Goal: Find specific page/section: Find specific page/section

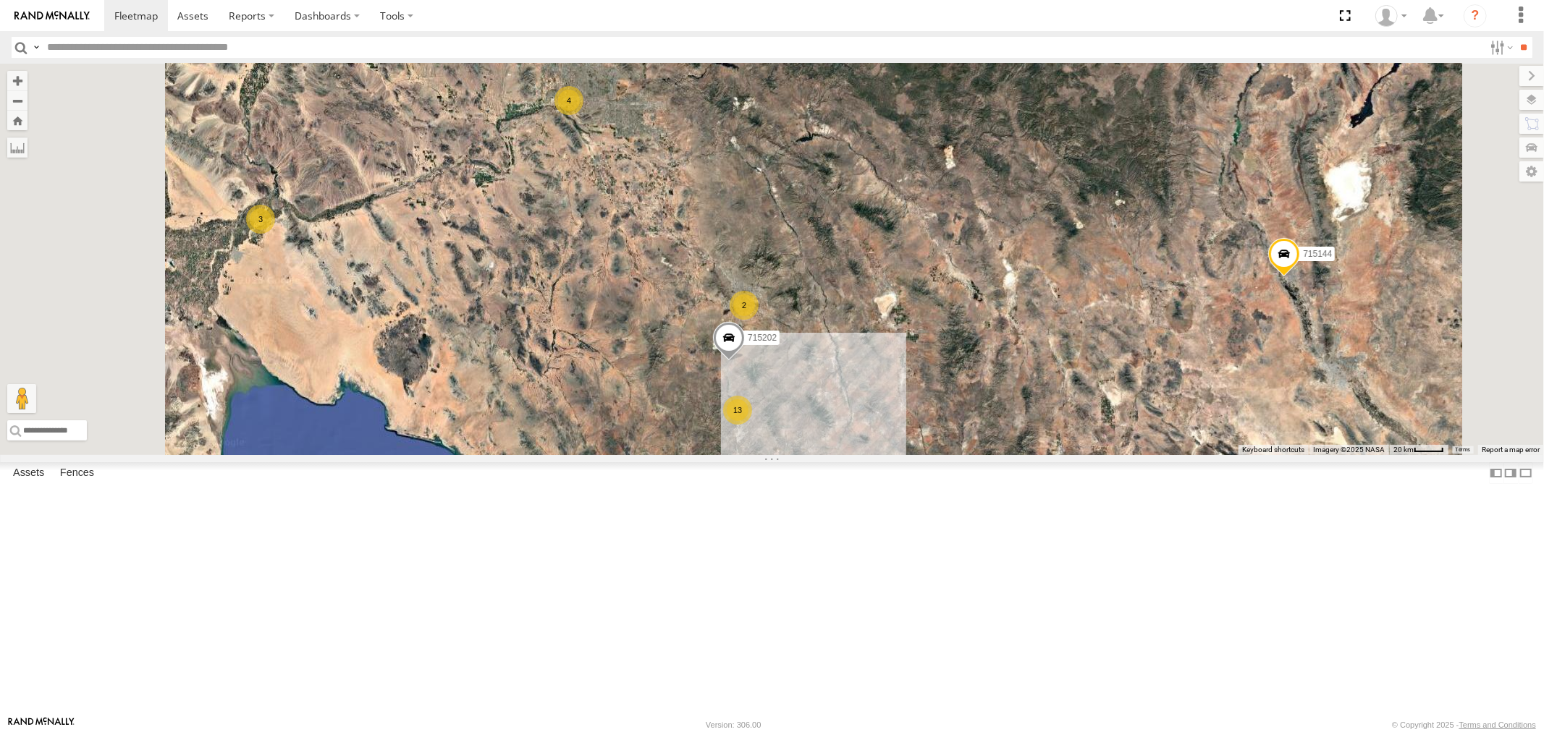
click at [0, 0] on div "P13 ([PERSON_NAME])" at bounding box center [0, 0] width 0 height 0
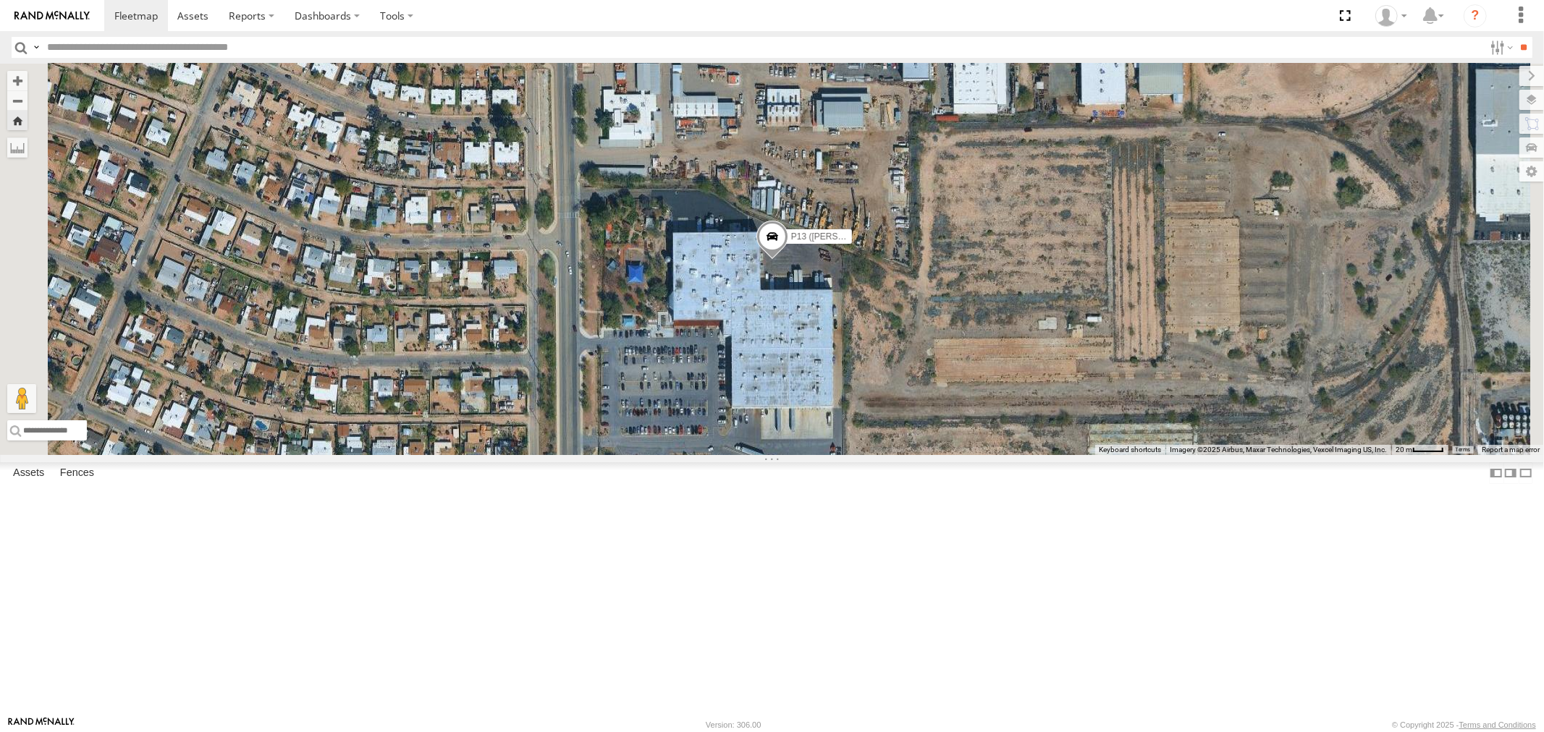
click at [0, 0] on div "F19-01 (David S) All Assets" at bounding box center [0, 0] width 0 height 0
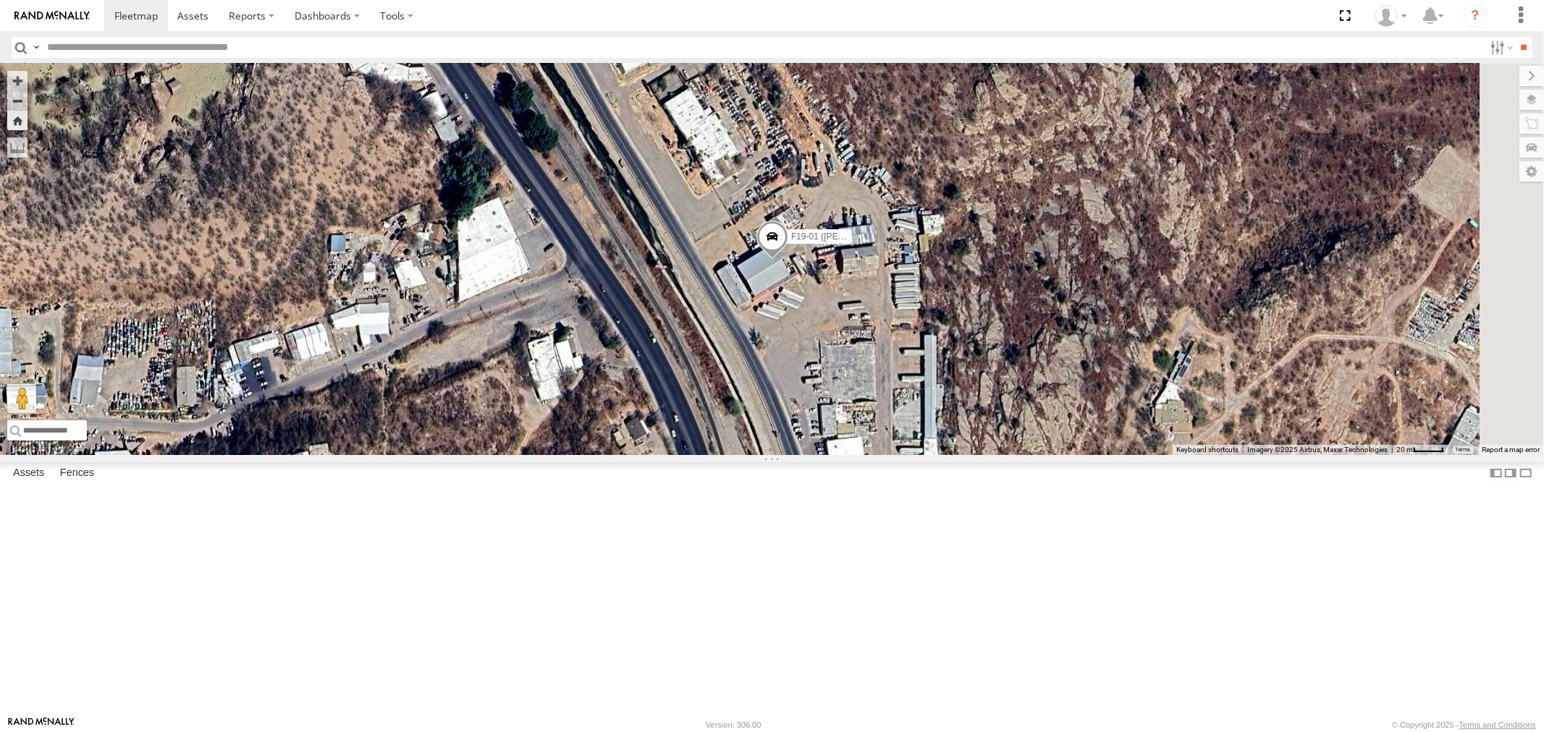
click at [0, 0] on div "P13 ([PERSON_NAME])" at bounding box center [0, 0] width 0 height 0
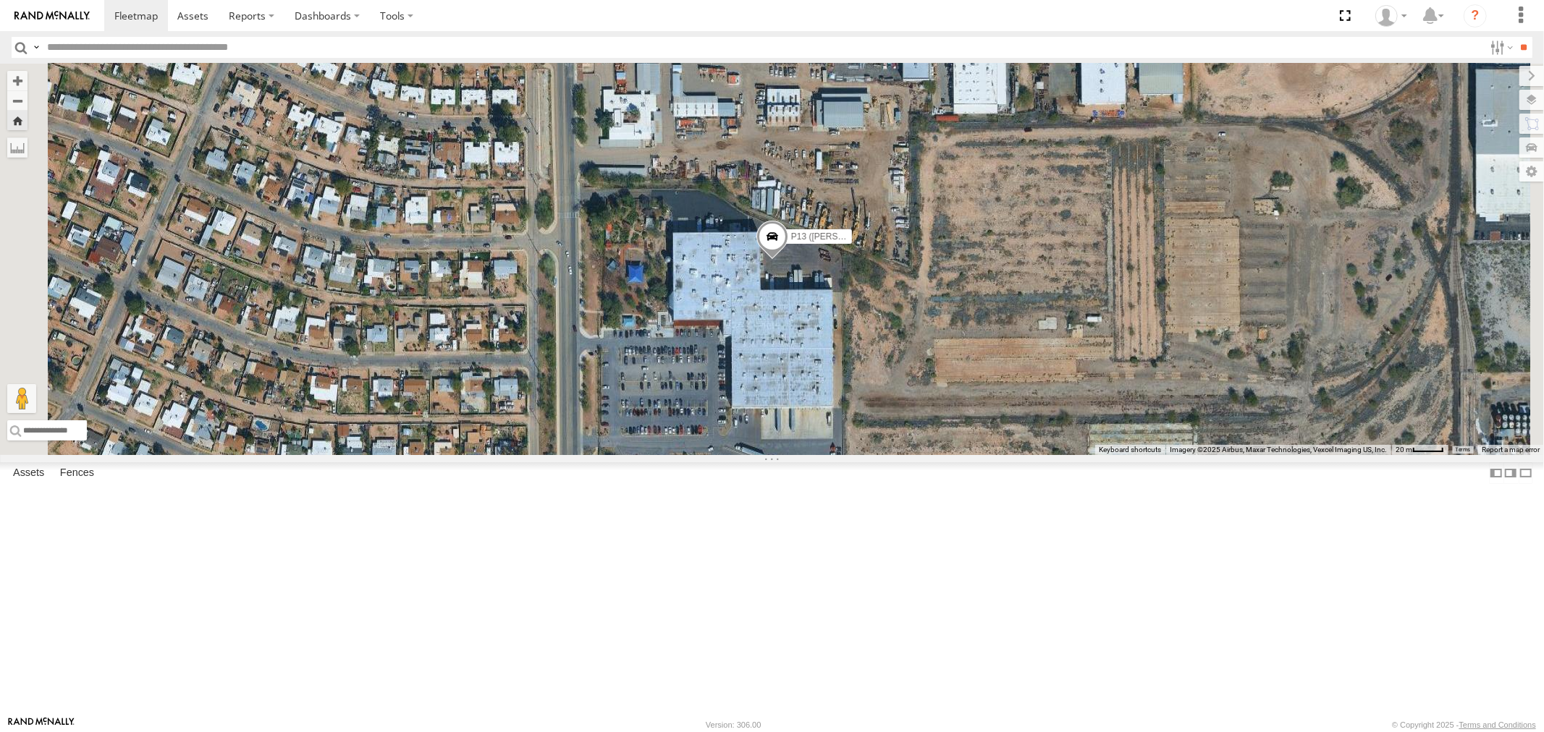
click at [0, 0] on div "715202" at bounding box center [0, 0] width 0 height 0
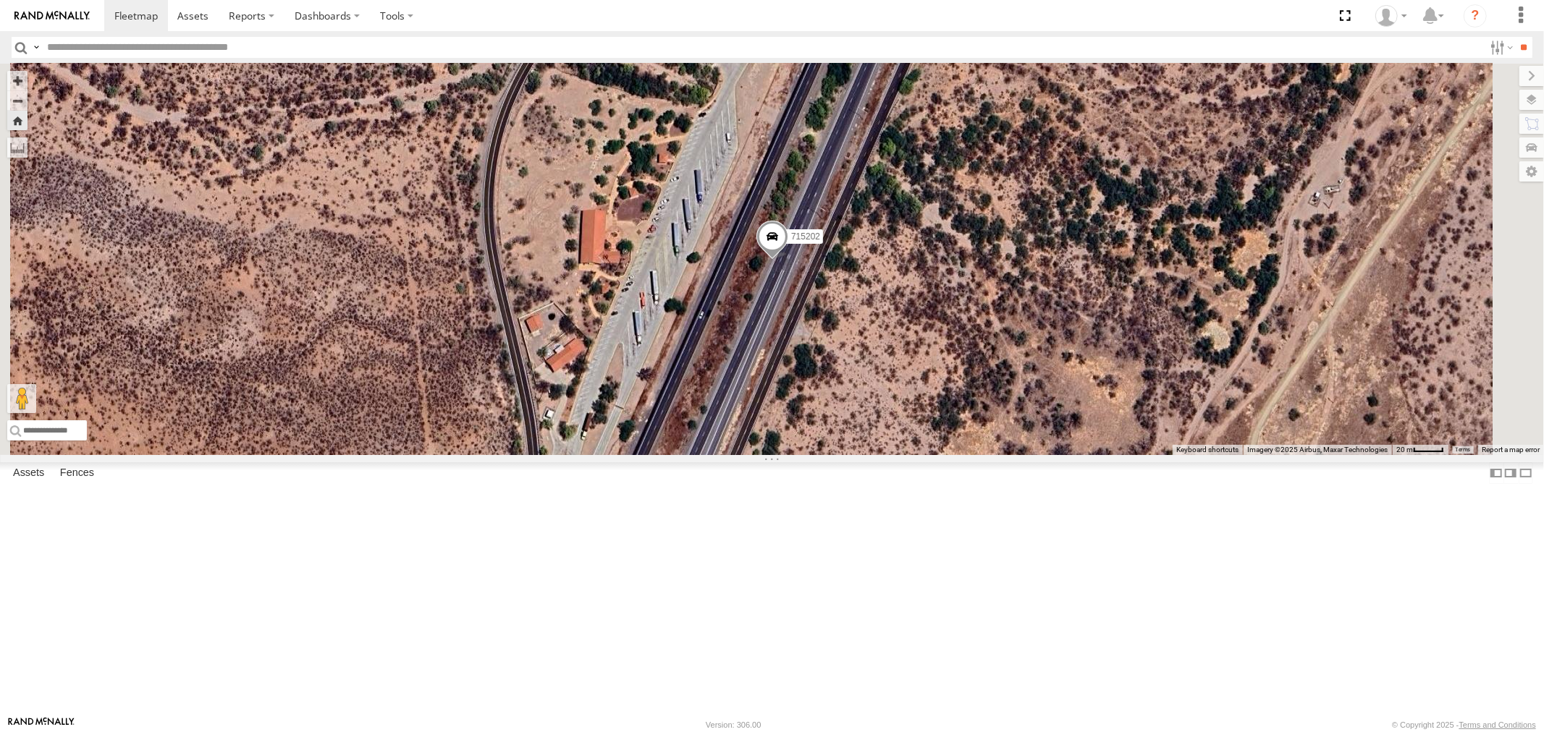
click at [0, 0] on div "P13 ([PERSON_NAME])" at bounding box center [0, 0] width 0 height 0
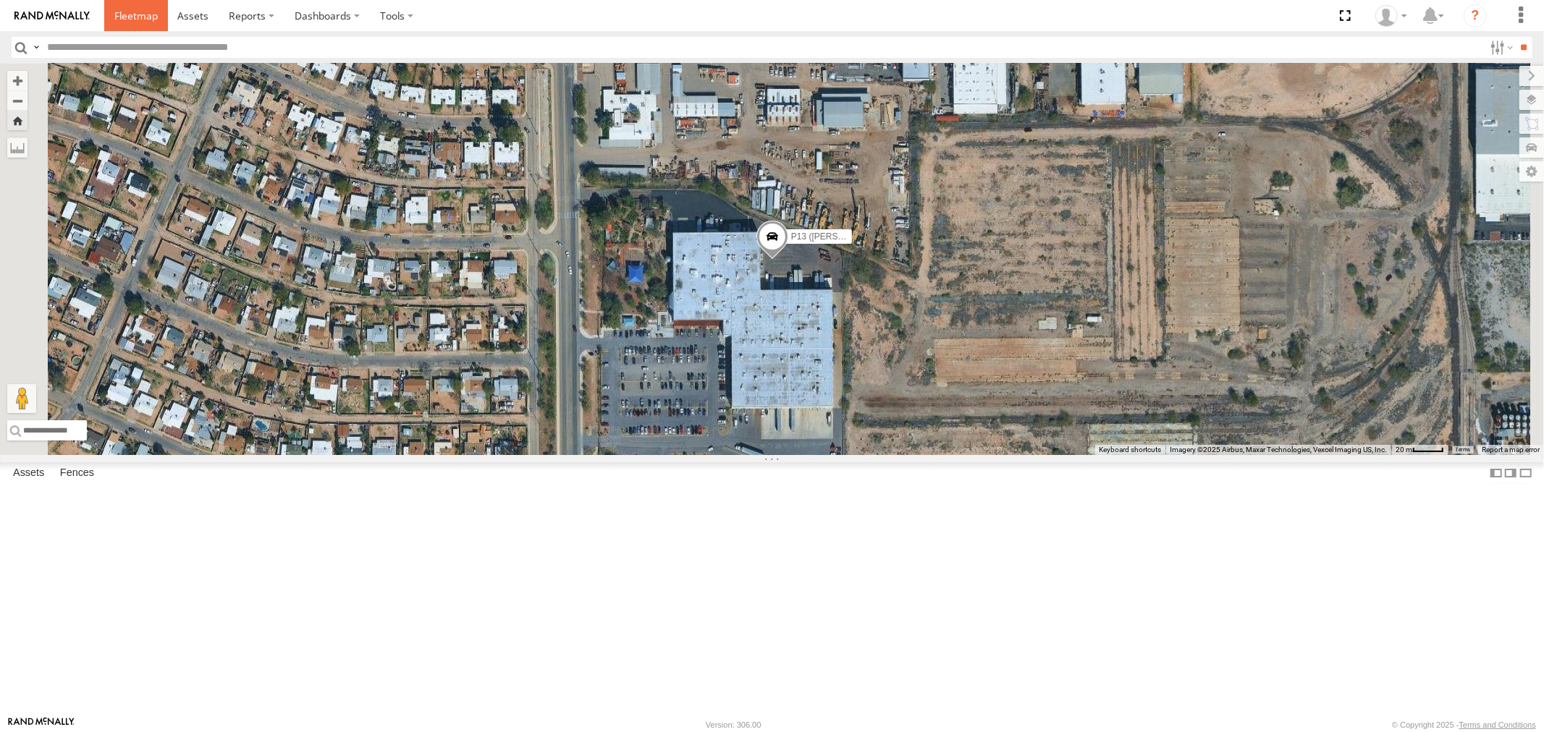
click at [134, 20] on span at bounding box center [135, 16] width 43 height 14
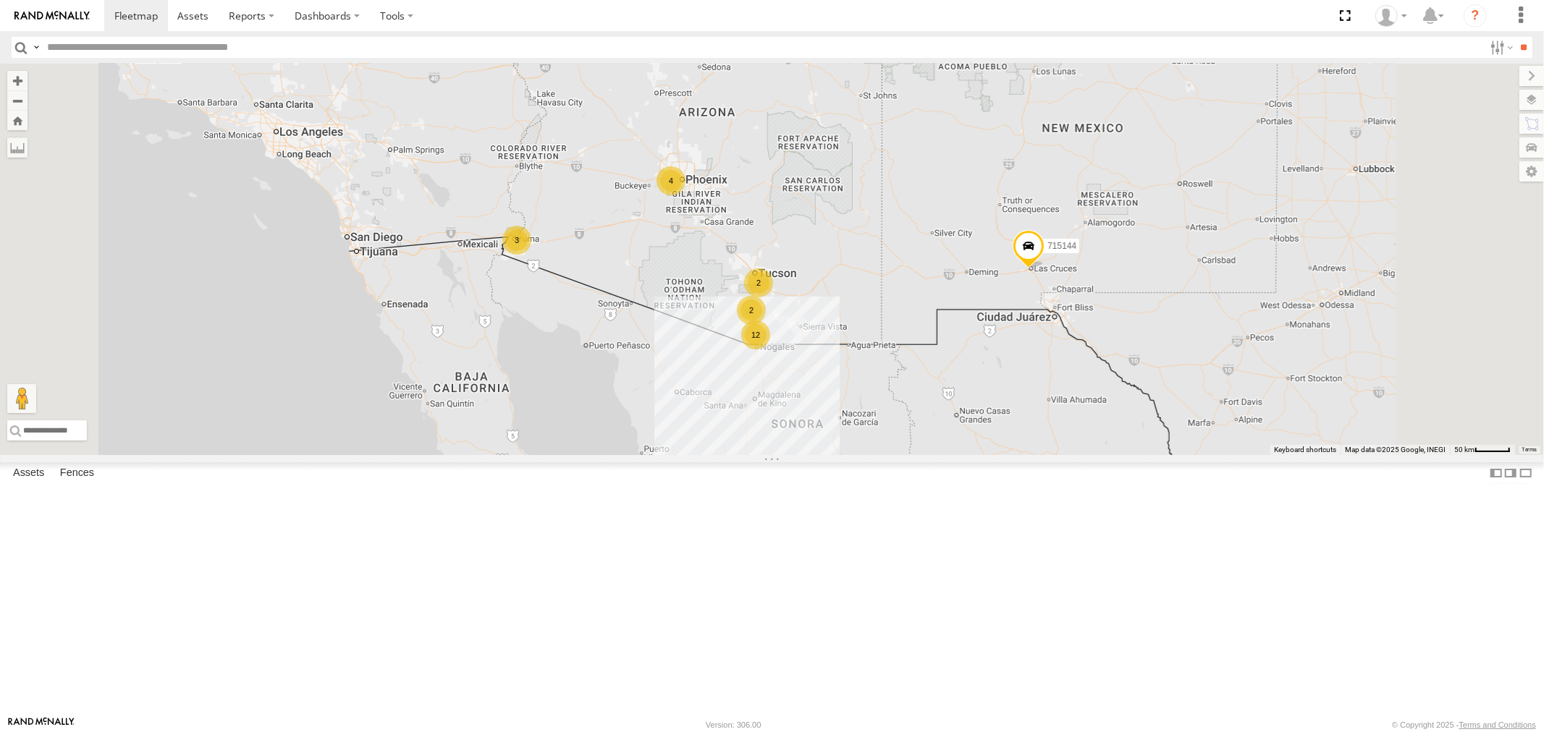
click at [0, 0] on div "P13 ([PERSON_NAME])" at bounding box center [0, 0] width 0 height 0
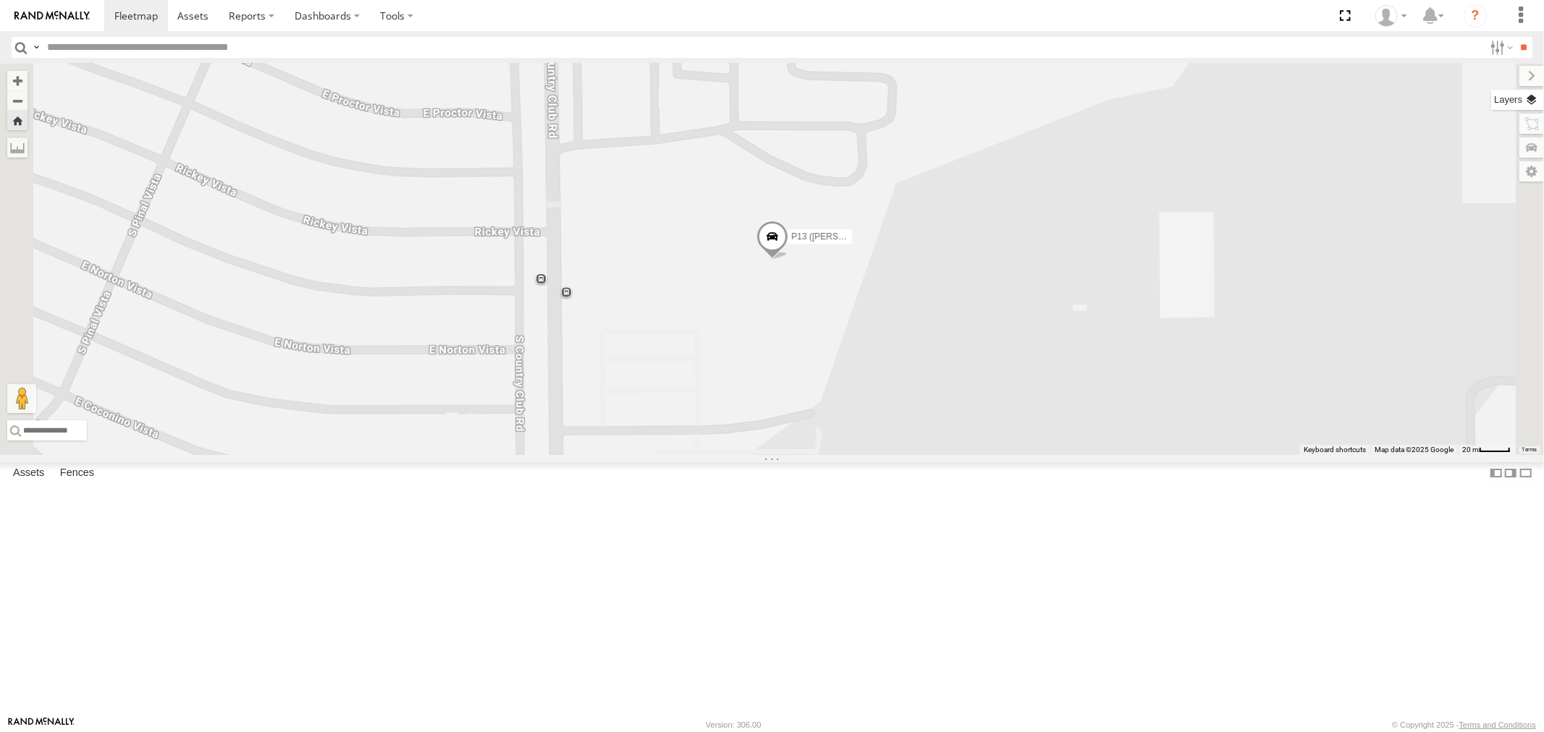
click at [1028, 98] on label at bounding box center [1517, 100] width 53 height 20
click at [0, 0] on span "Basemaps" at bounding box center [0, 0] width 0 height 0
click at [0, 0] on span "Satellite" at bounding box center [0, 0] width 0 height 0
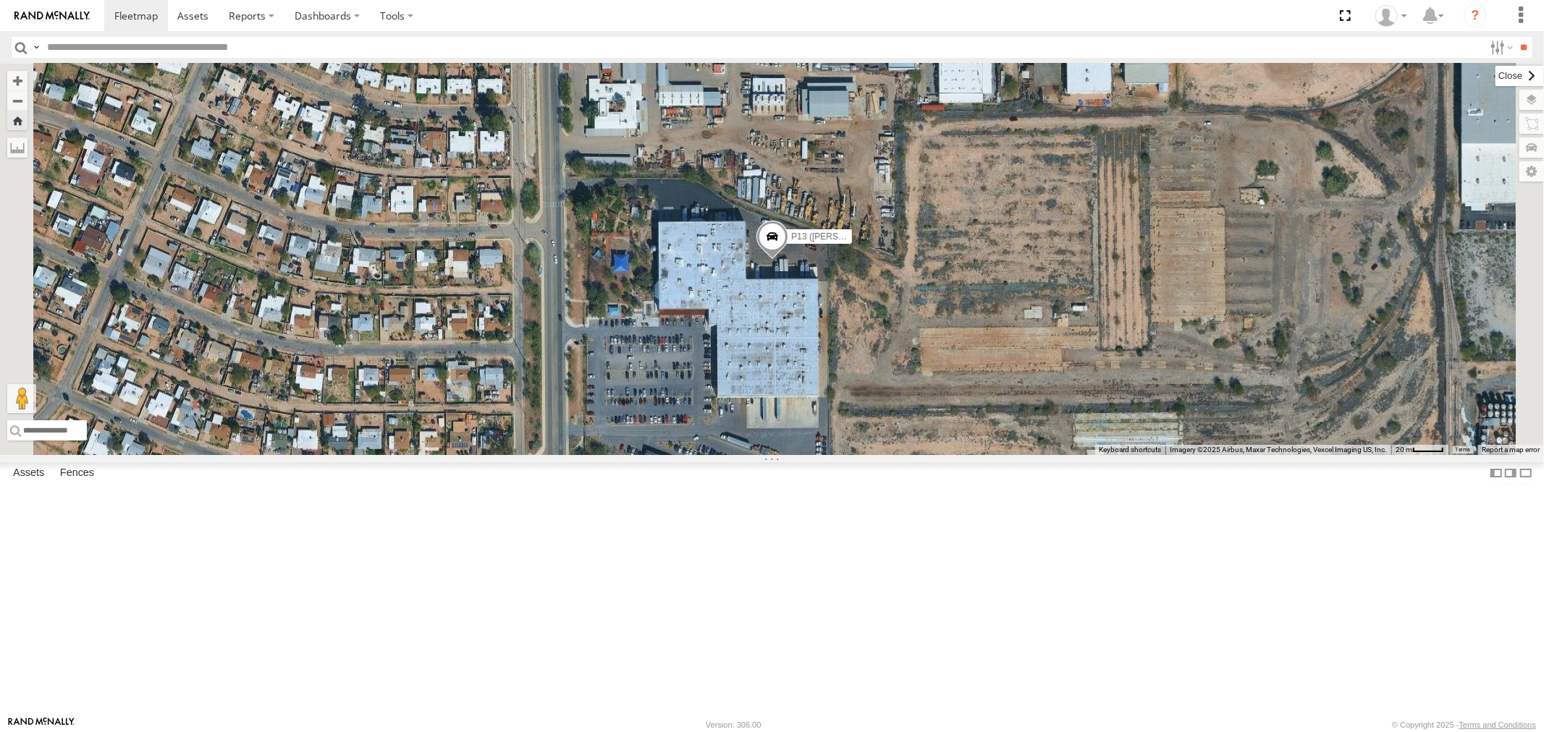
click at [1028, 75] on label at bounding box center [1519, 76] width 48 height 20
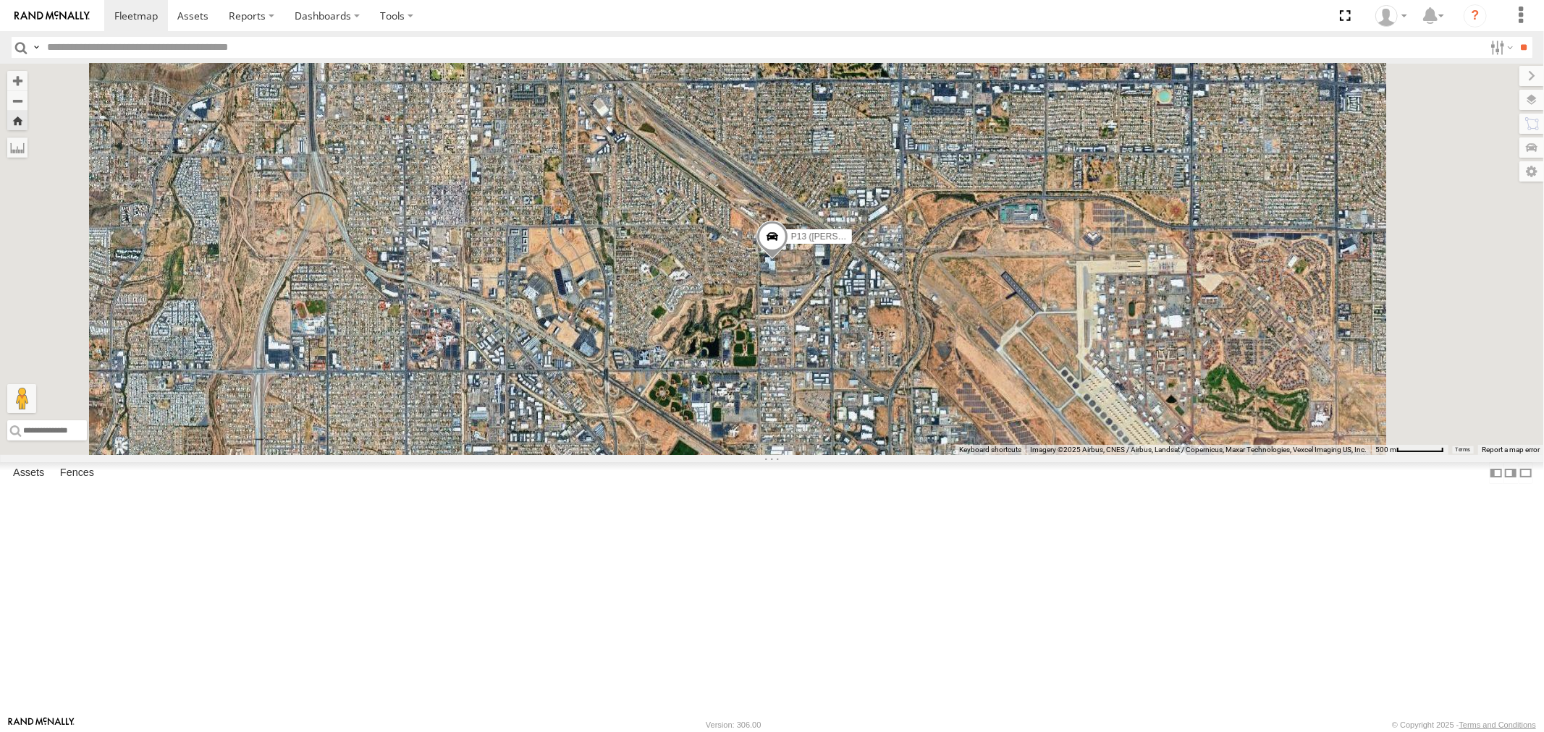
click at [0, 0] on div "P13 ([PERSON_NAME])" at bounding box center [0, 0] width 0 height 0
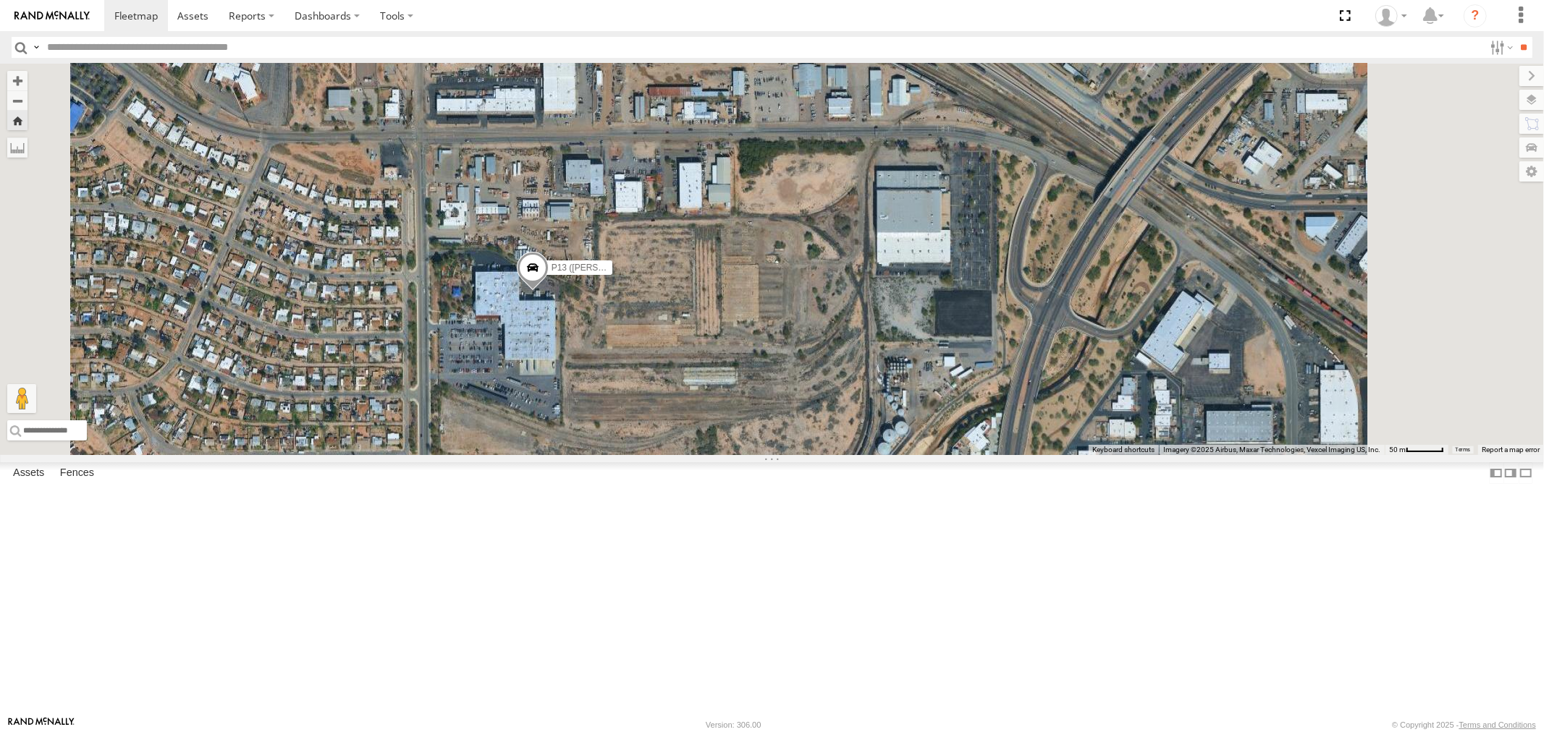
click at [0, 0] on div "715202" at bounding box center [0, 0] width 0 height 0
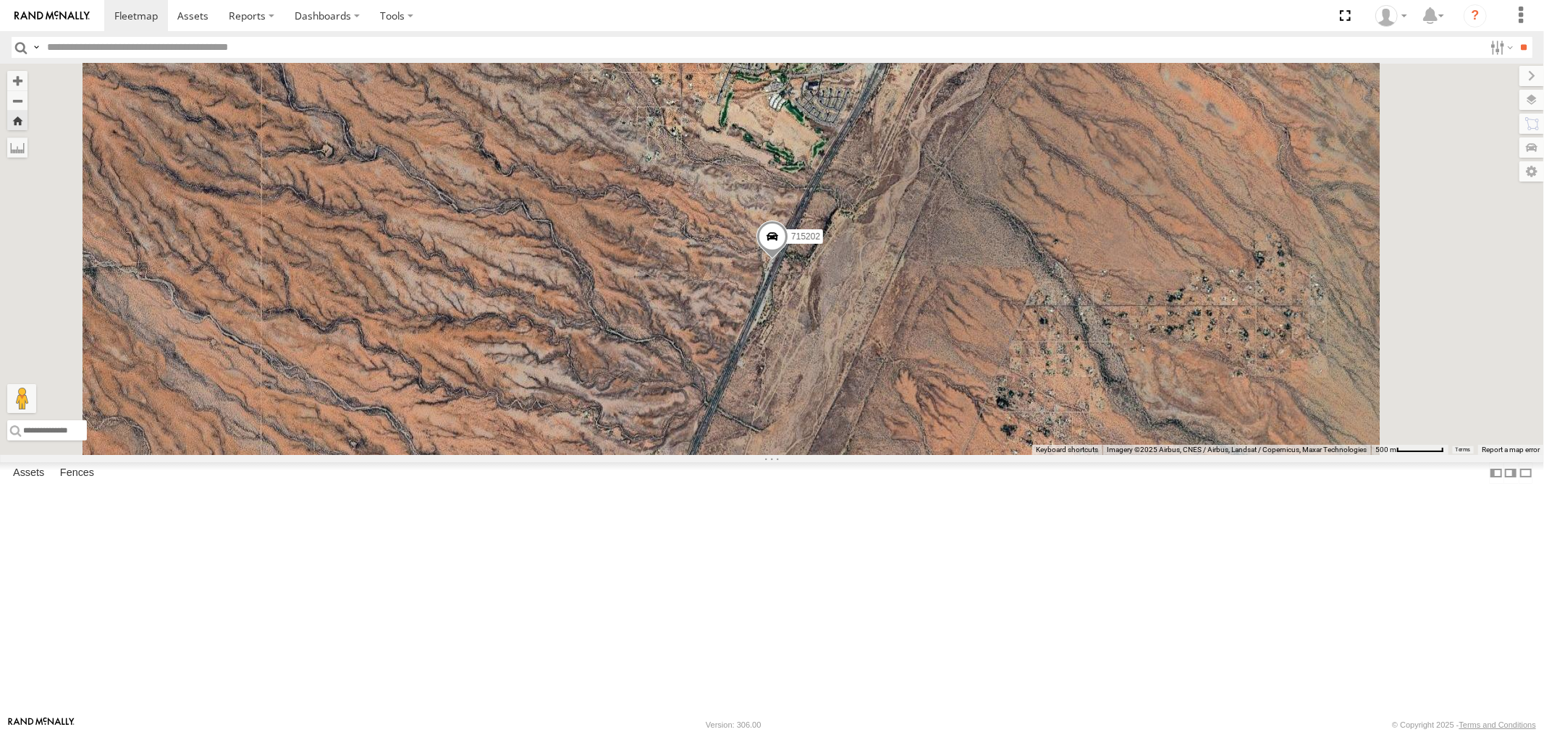
click at [0, 0] on div "P13 ([PERSON_NAME])" at bounding box center [0, 0] width 0 height 0
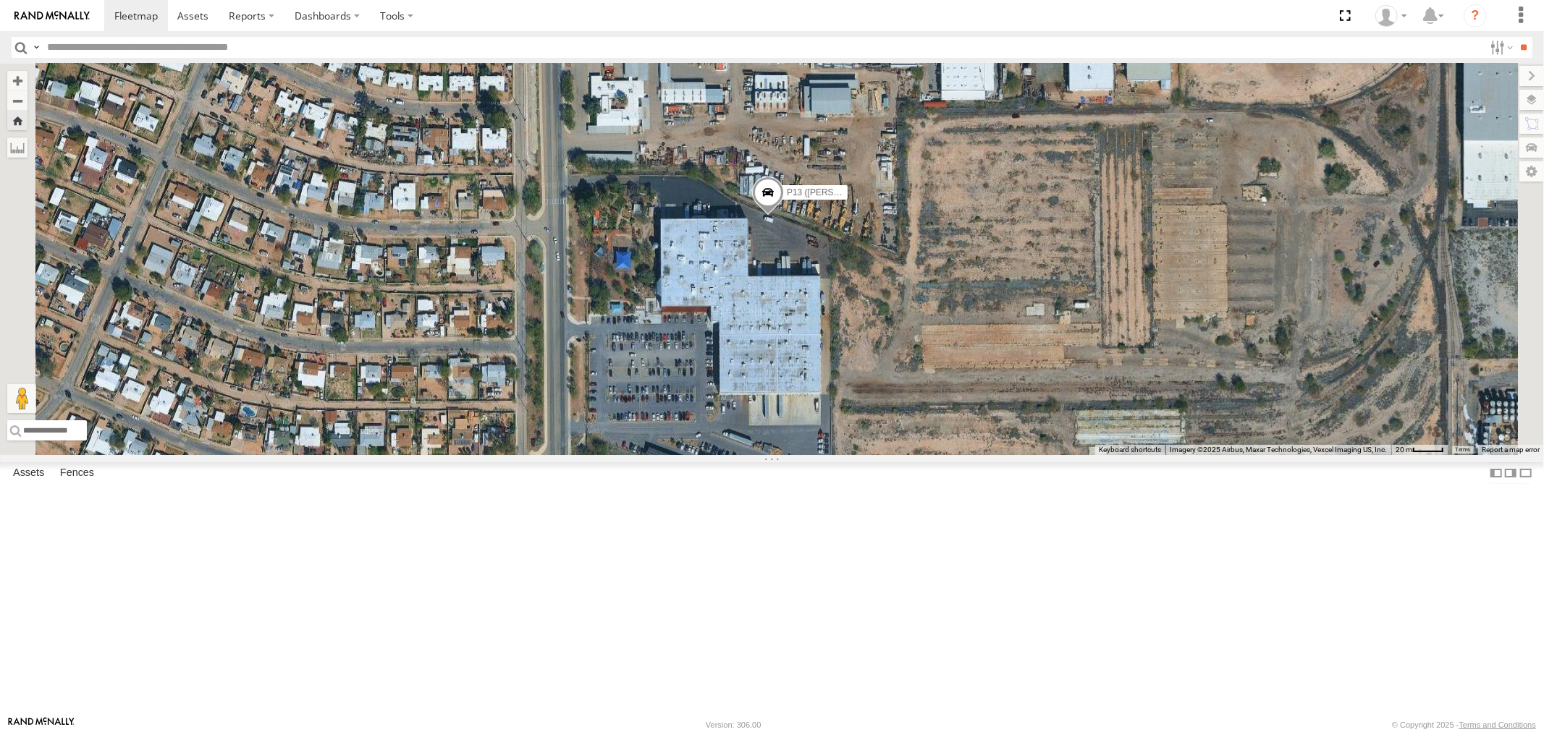
click at [0, 0] on div "715202" at bounding box center [0, 0] width 0 height 0
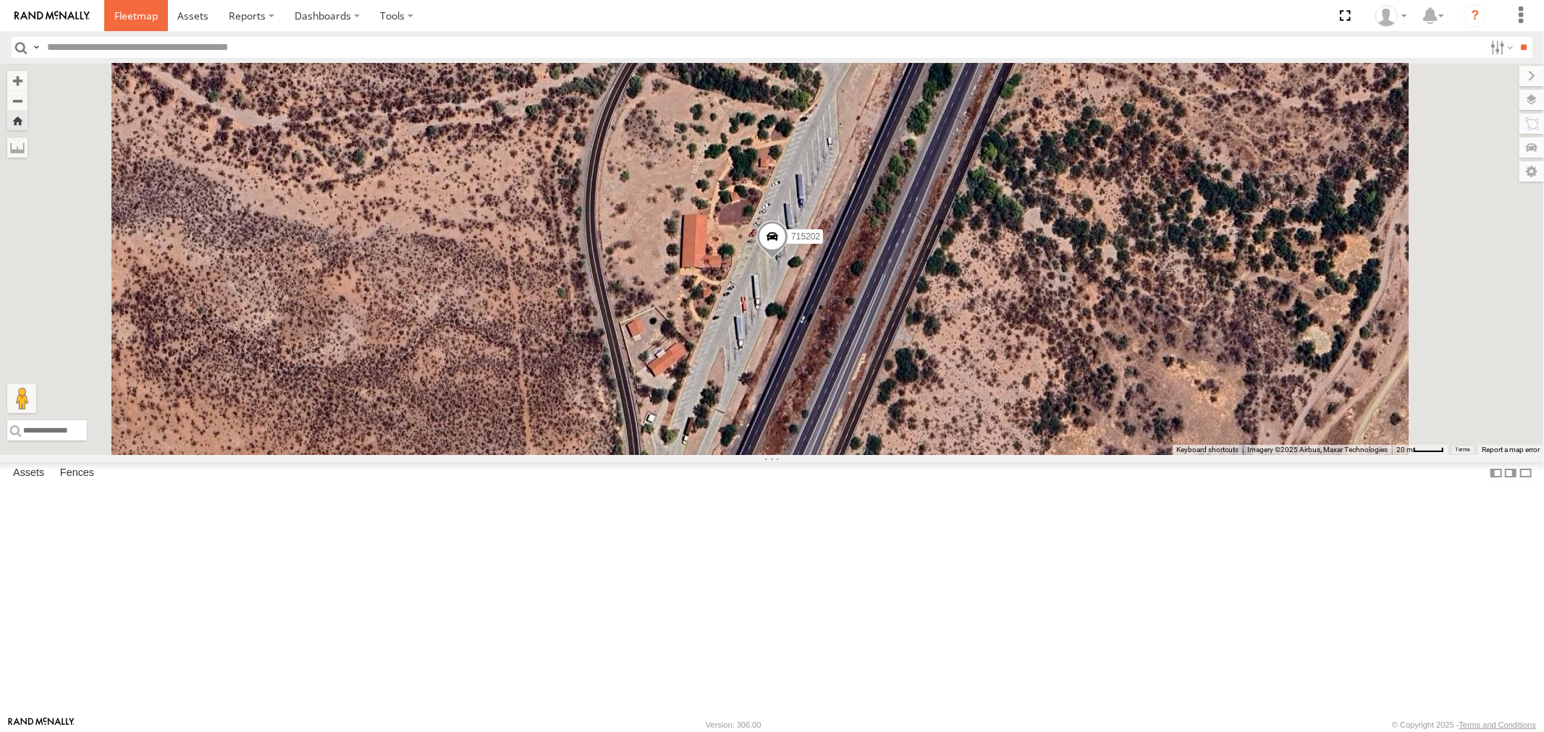
click at [128, 18] on span at bounding box center [135, 16] width 43 height 14
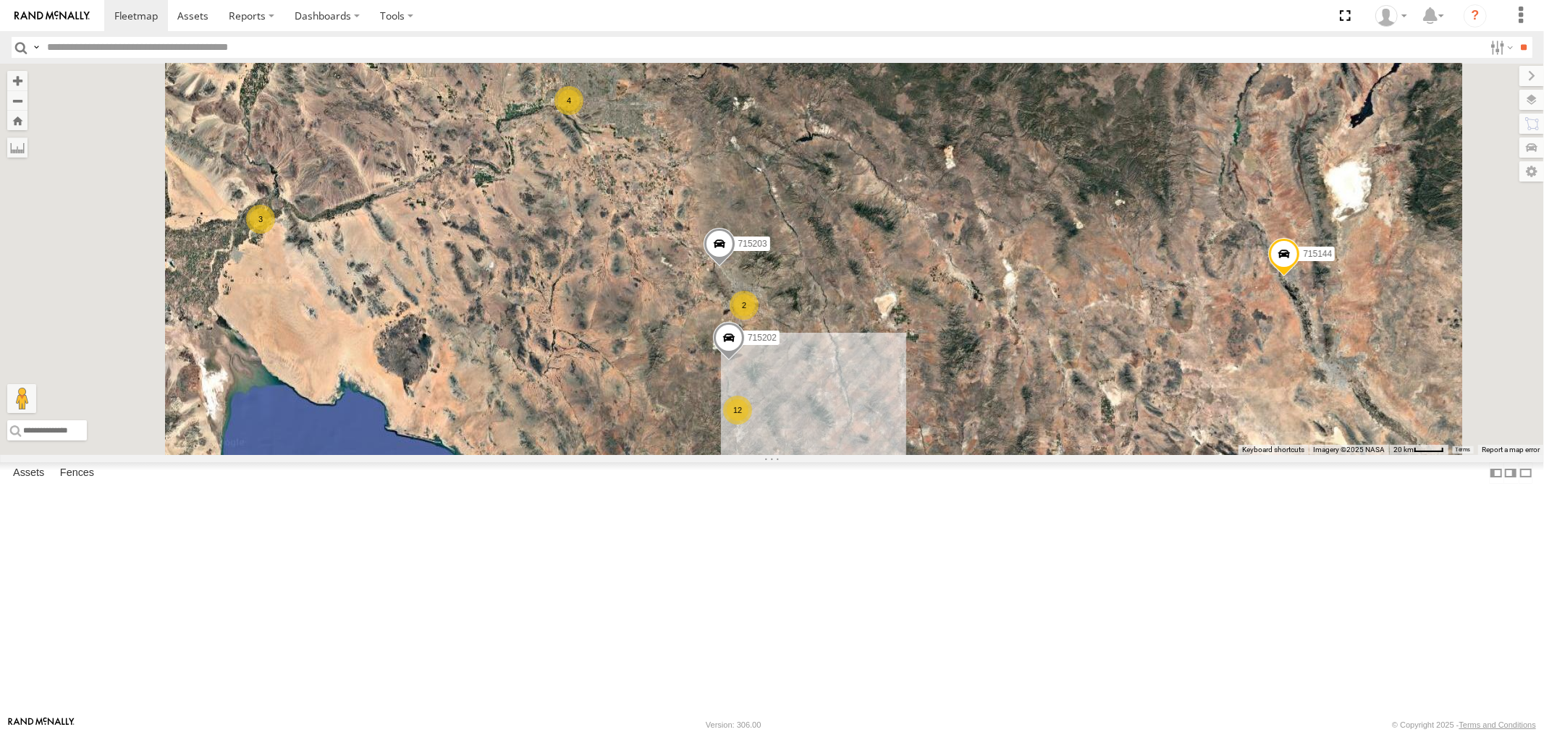
click at [0, 0] on div "P13 ([PERSON_NAME])" at bounding box center [0, 0] width 0 height 0
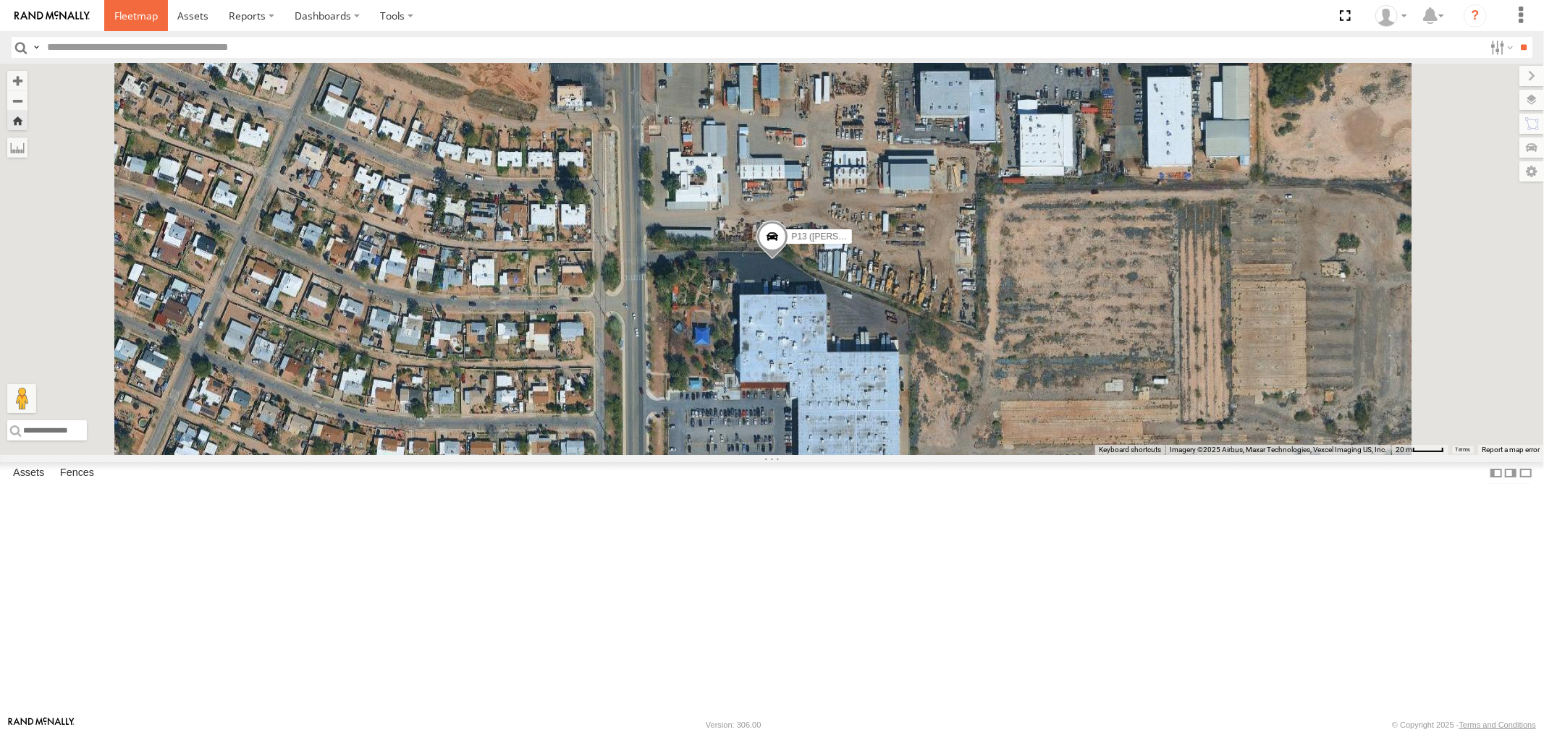
click at [128, 17] on span at bounding box center [135, 16] width 43 height 14
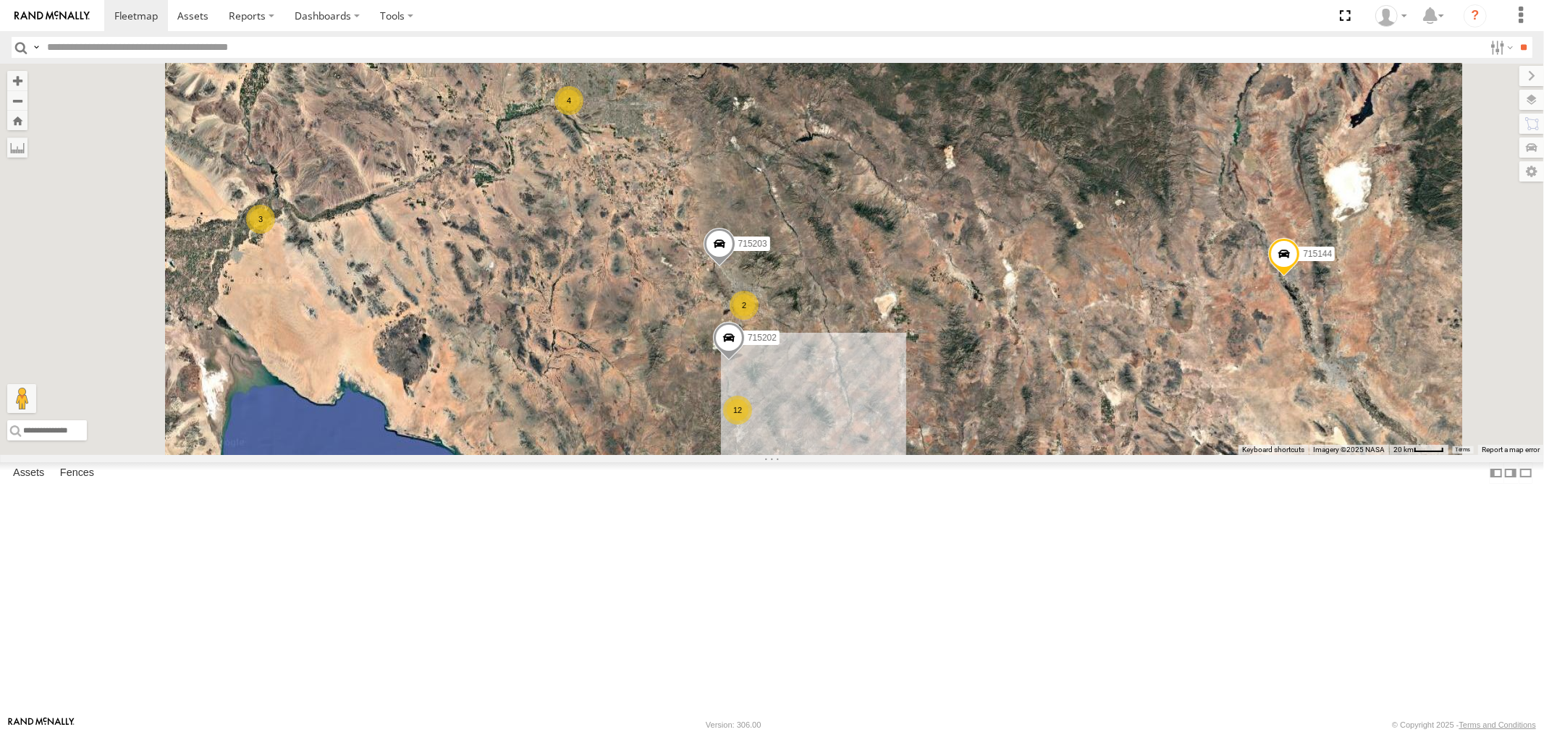
click at [0, 0] on div "715202" at bounding box center [0, 0] width 0 height 0
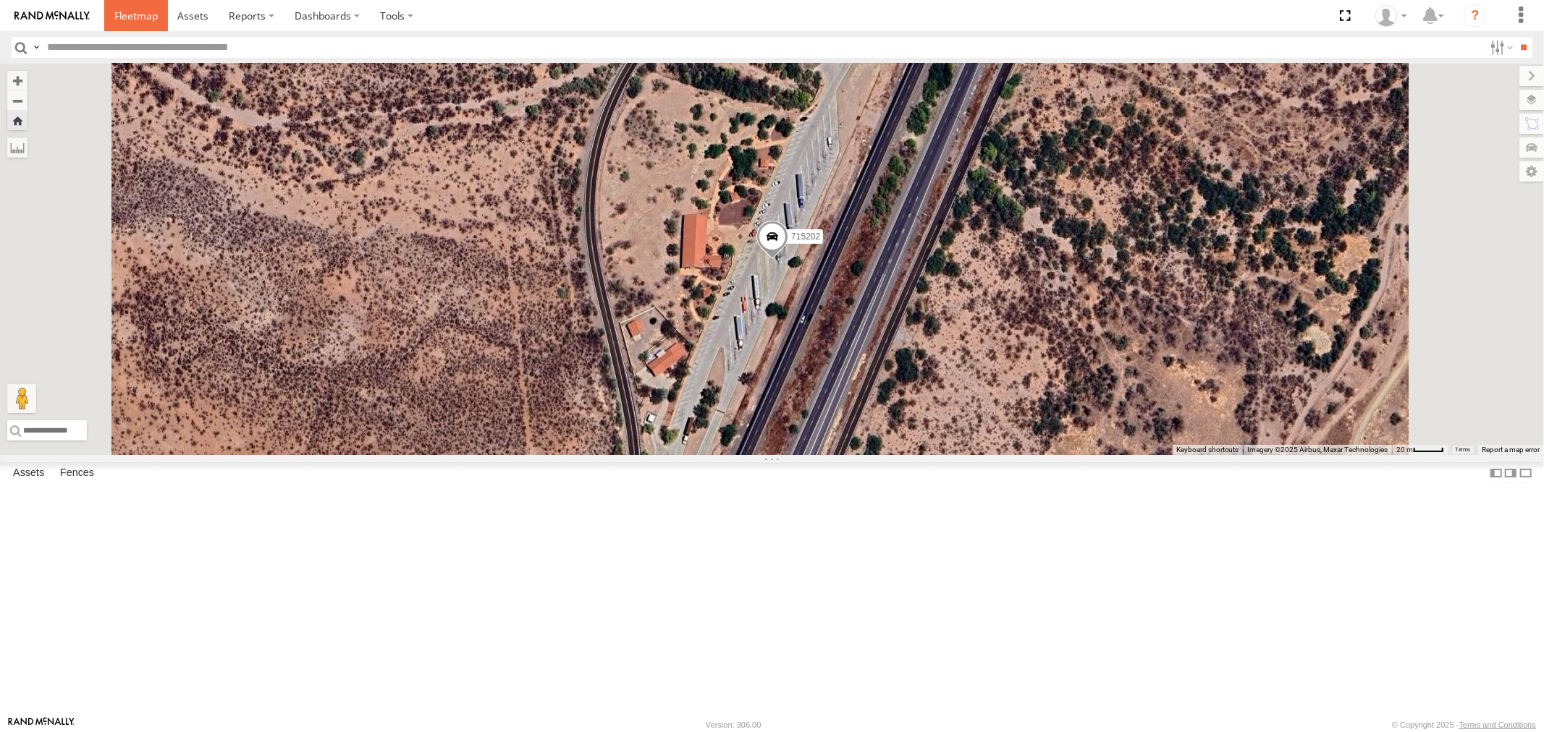
click at [131, 22] on span at bounding box center [135, 16] width 43 height 14
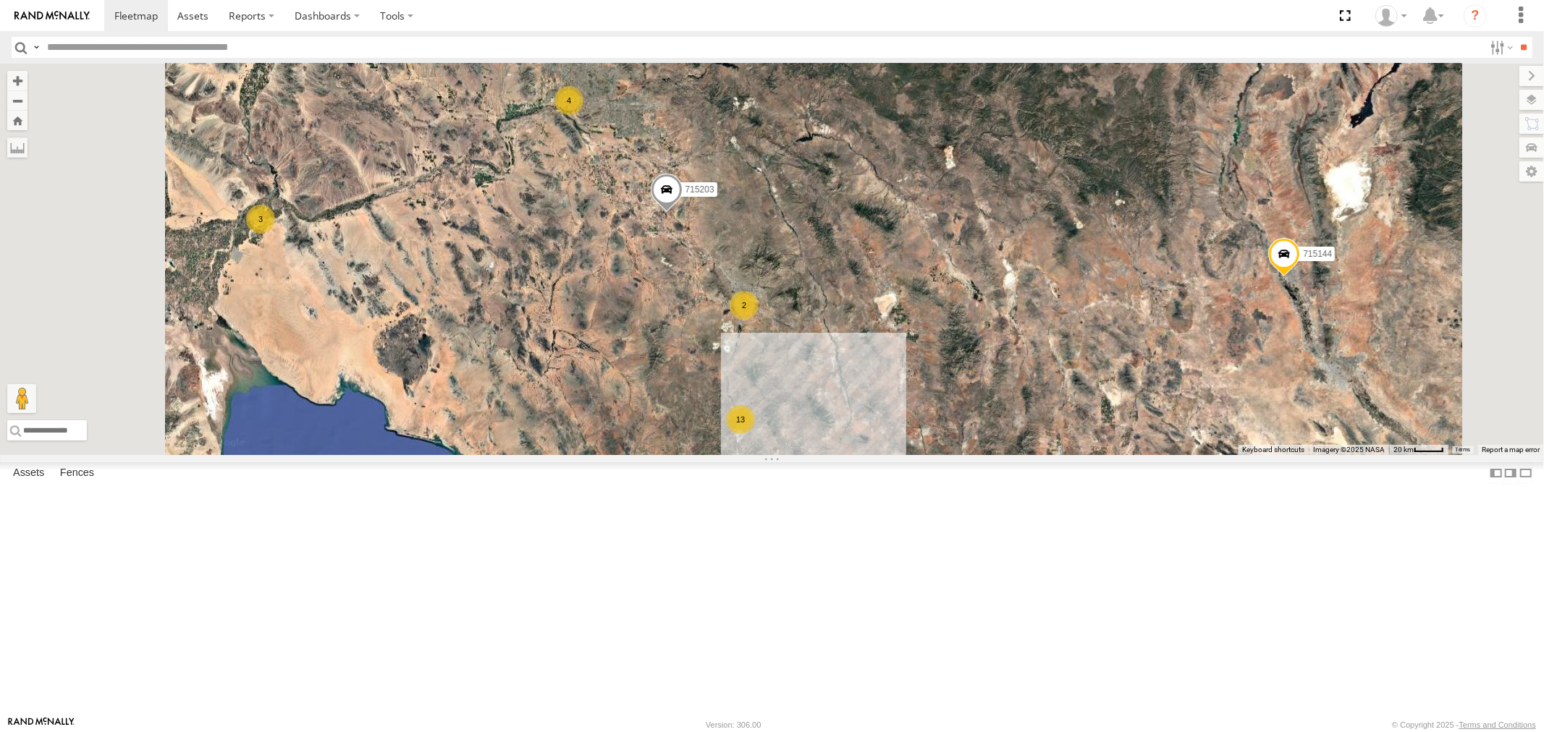
click at [0, 0] on div "715202" at bounding box center [0, 0] width 0 height 0
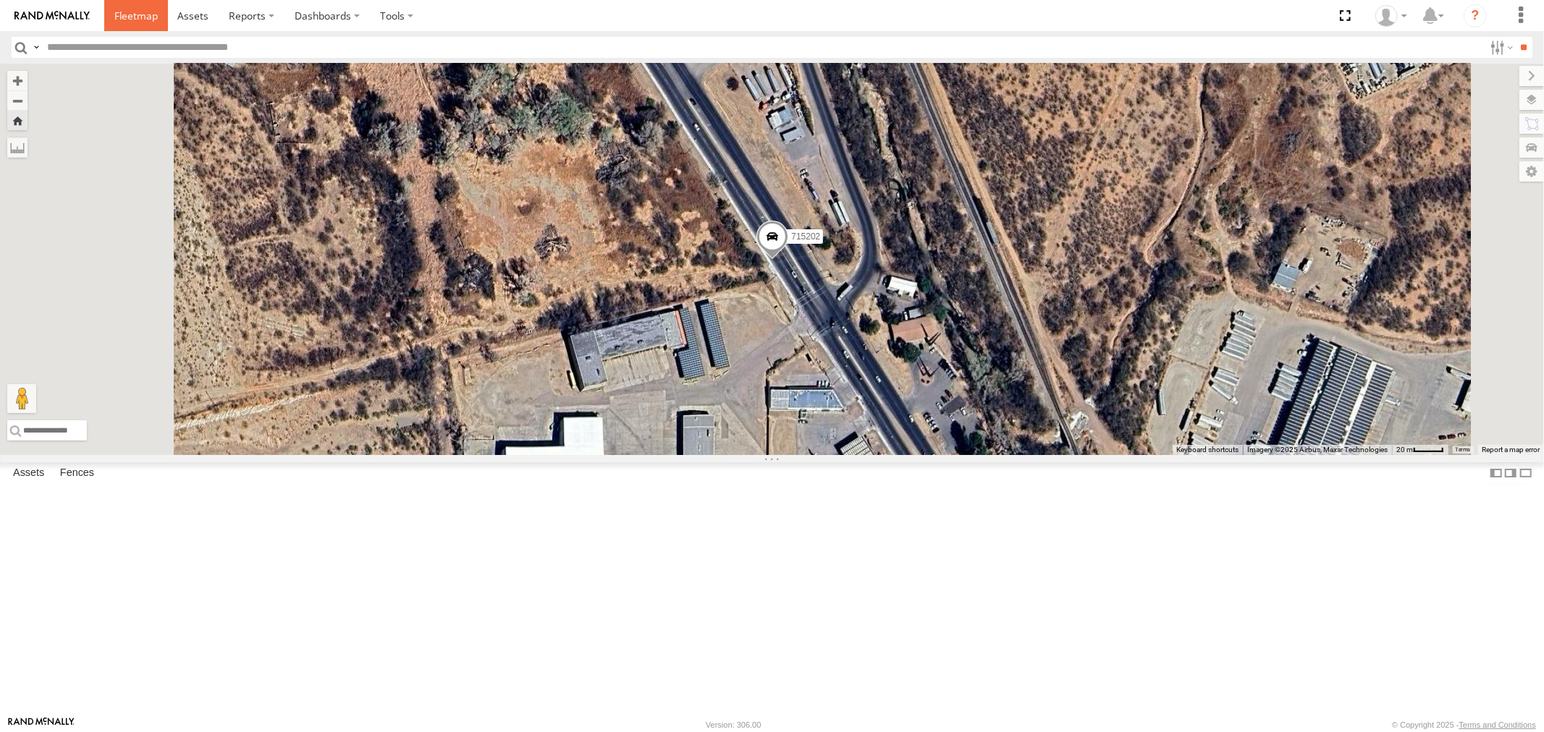
click at [148, 20] on span at bounding box center [135, 16] width 43 height 14
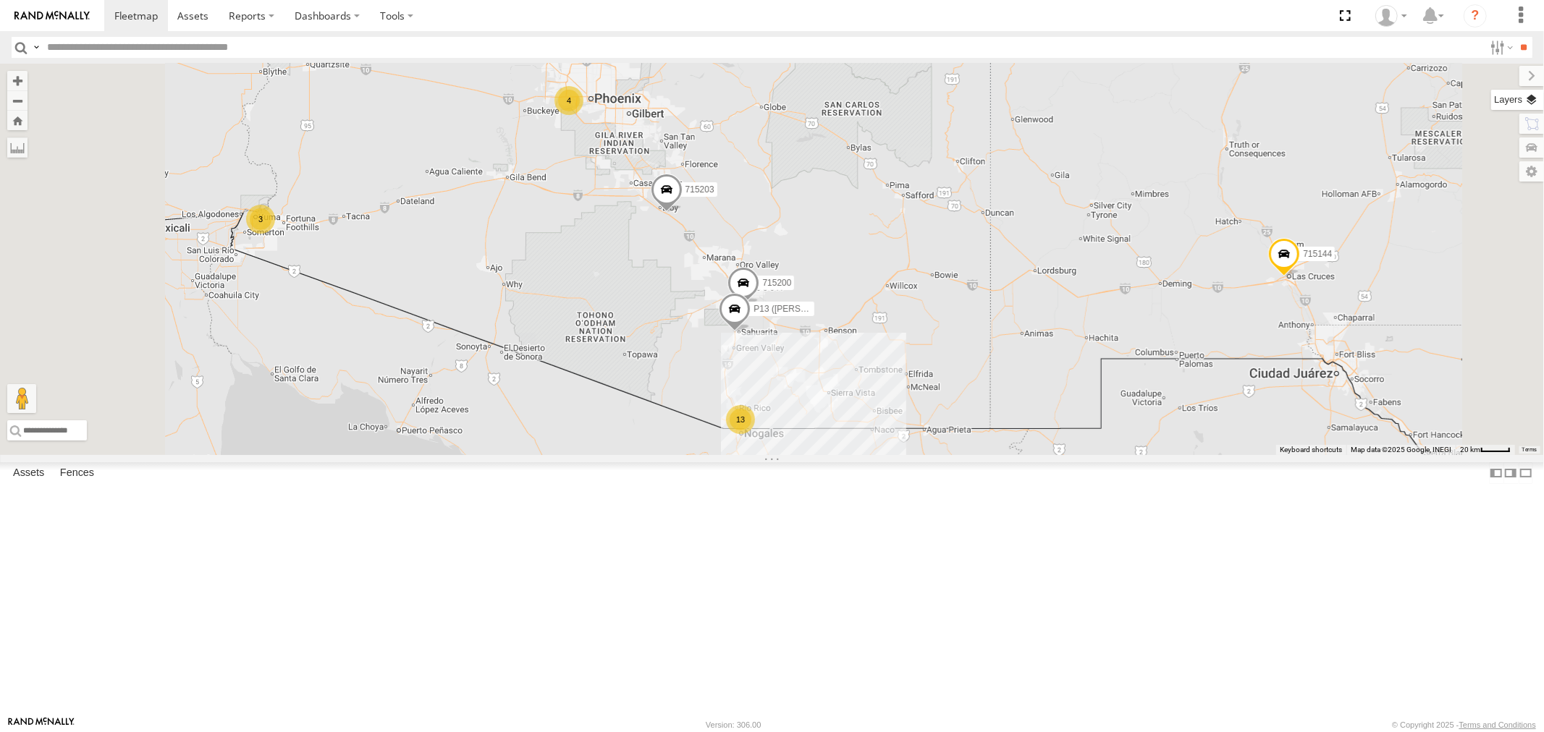
click at [1543, 97] on label at bounding box center [1517, 100] width 53 height 20
click at [0, 0] on span "Basemaps" at bounding box center [0, 0] width 0 height 0
click at [0, 0] on span "Satellite" at bounding box center [0, 0] width 0 height 0
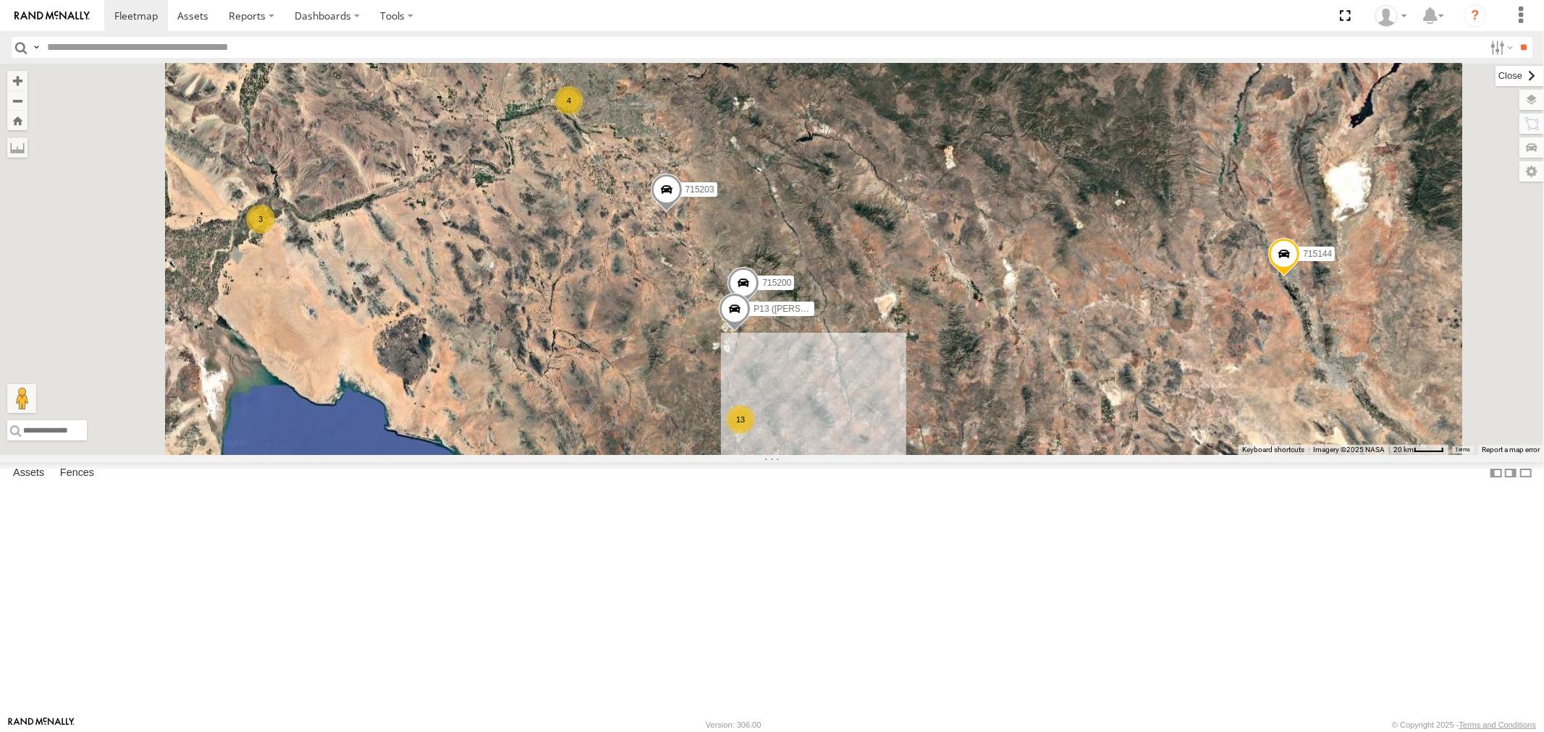
click at [1495, 71] on label at bounding box center [1519, 76] width 48 height 20
click at [0, 0] on div "715202" at bounding box center [0, 0] width 0 height 0
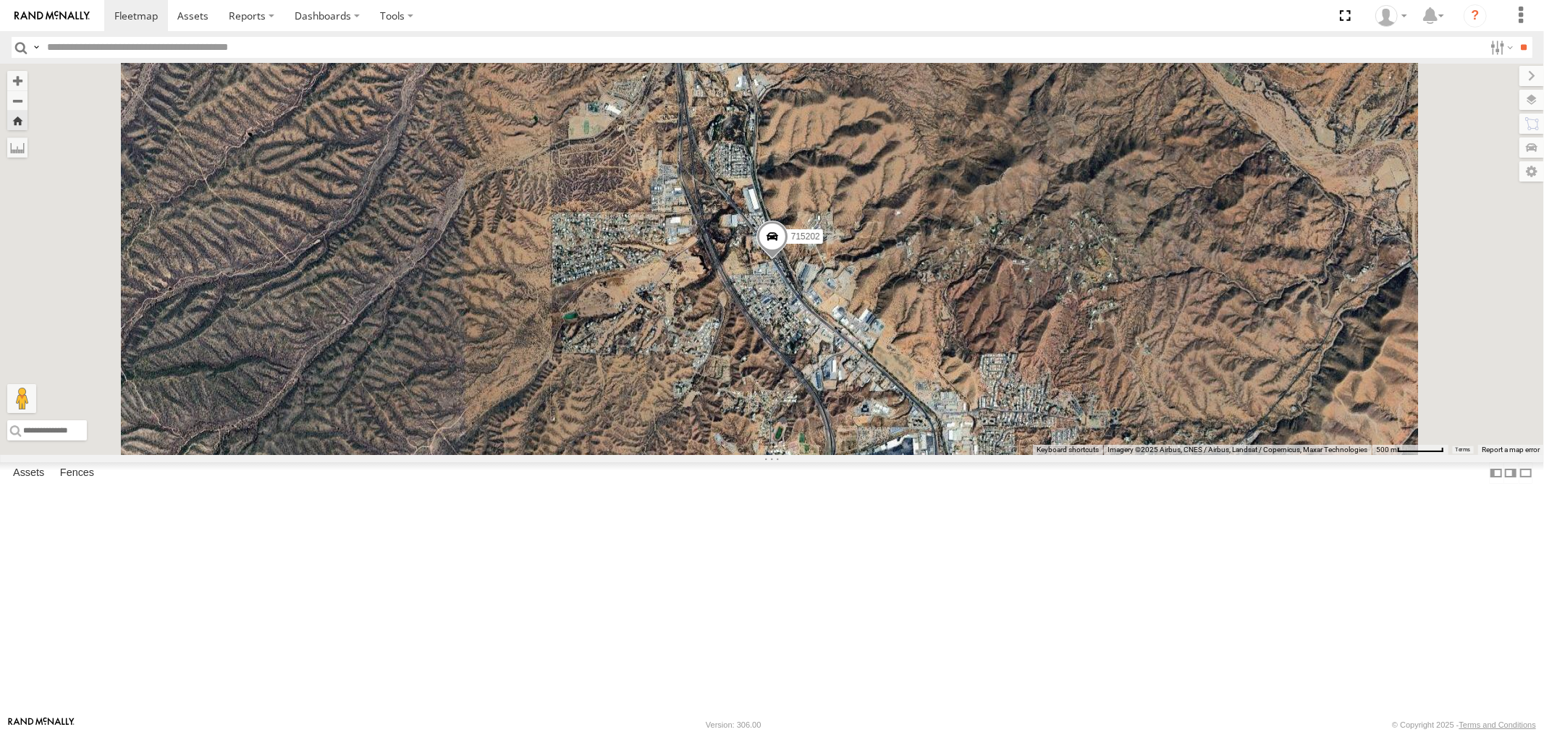
click at [0, 0] on div "715202" at bounding box center [0, 0] width 0 height 0
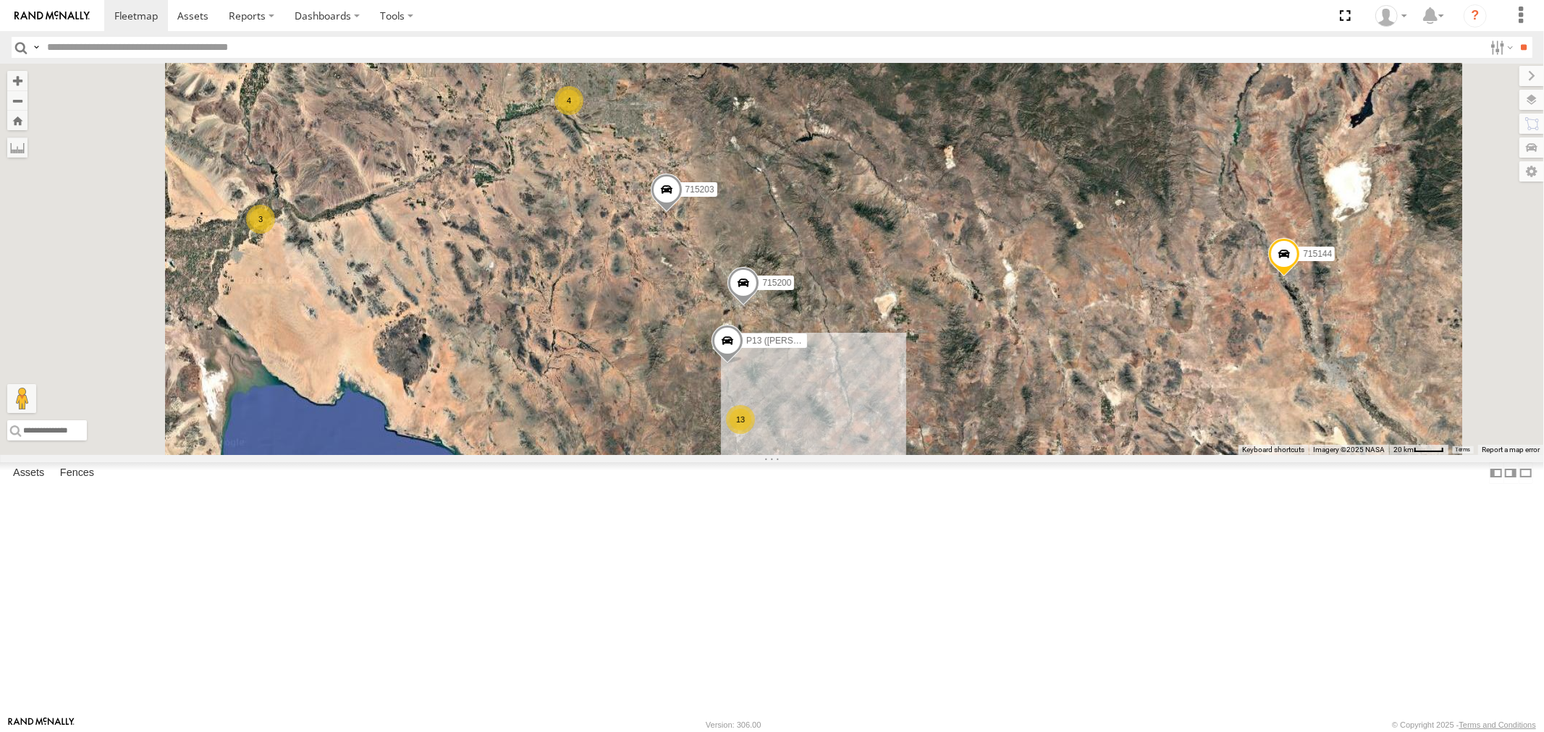
click at [0, 0] on div "715202" at bounding box center [0, 0] width 0 height 0
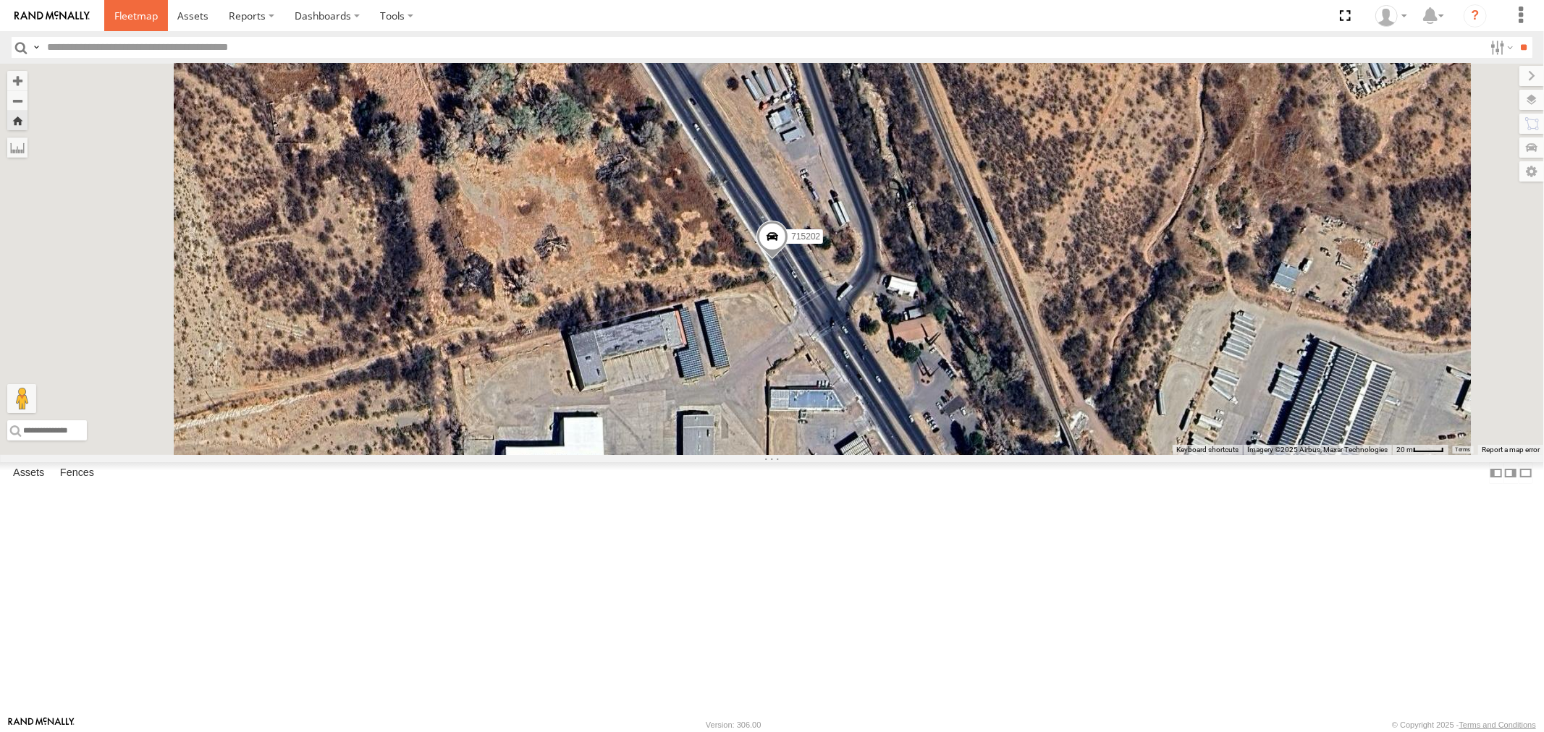
click at [135, 19] on span at bounding box center [135, 16] width 43 height 14
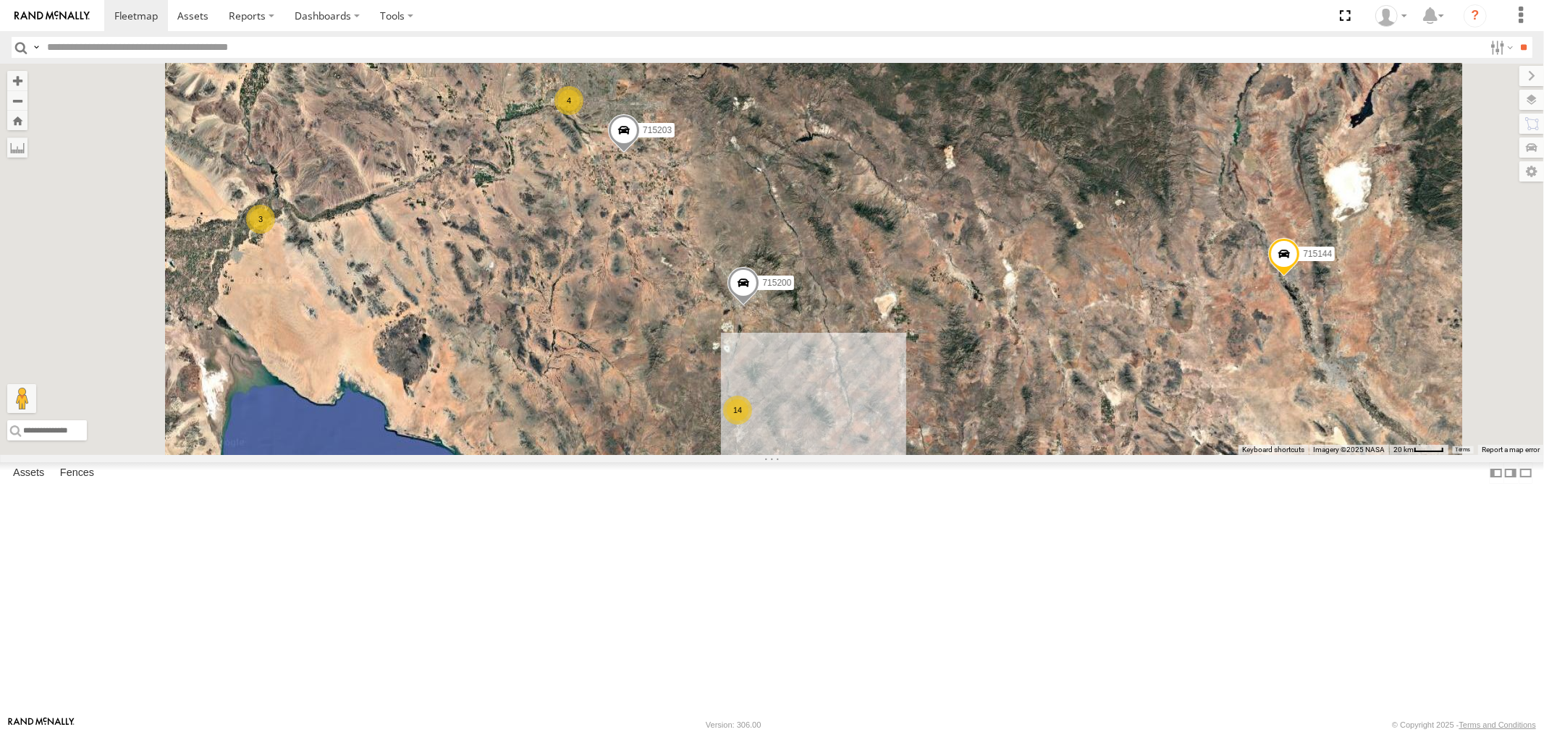
click at [0, 0] on div "P13 ([PERSON_NAME])" at bounding box center [0, 0] width 0 height 0
